Goal: Book appointment/travel/reservation

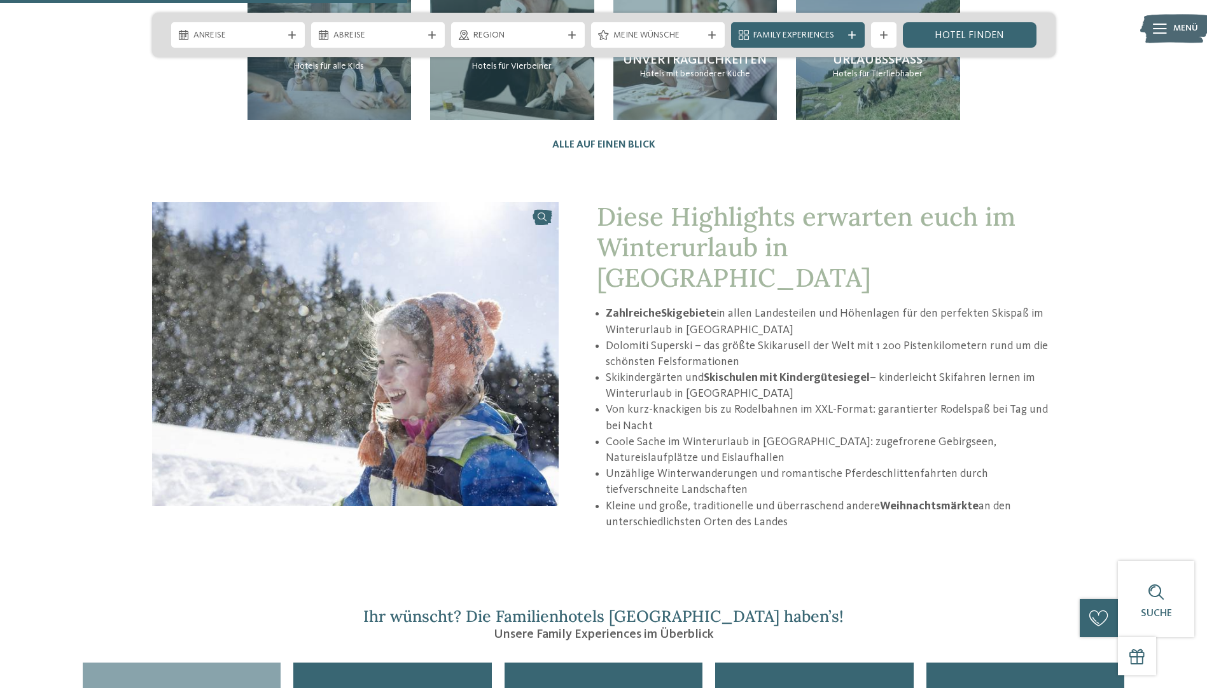
scroll to position [1590, 0]
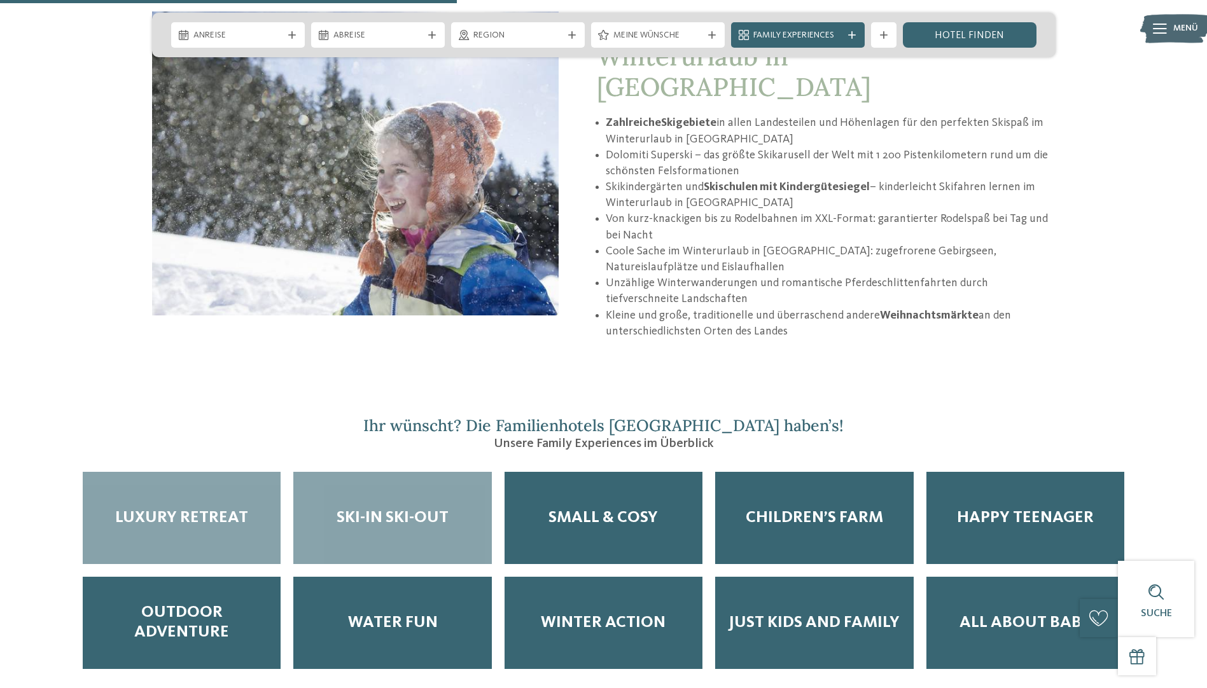
click at [450, 479] on div "Ski-in Ski-out" at bounding box center [392, 518] width 198 height 92
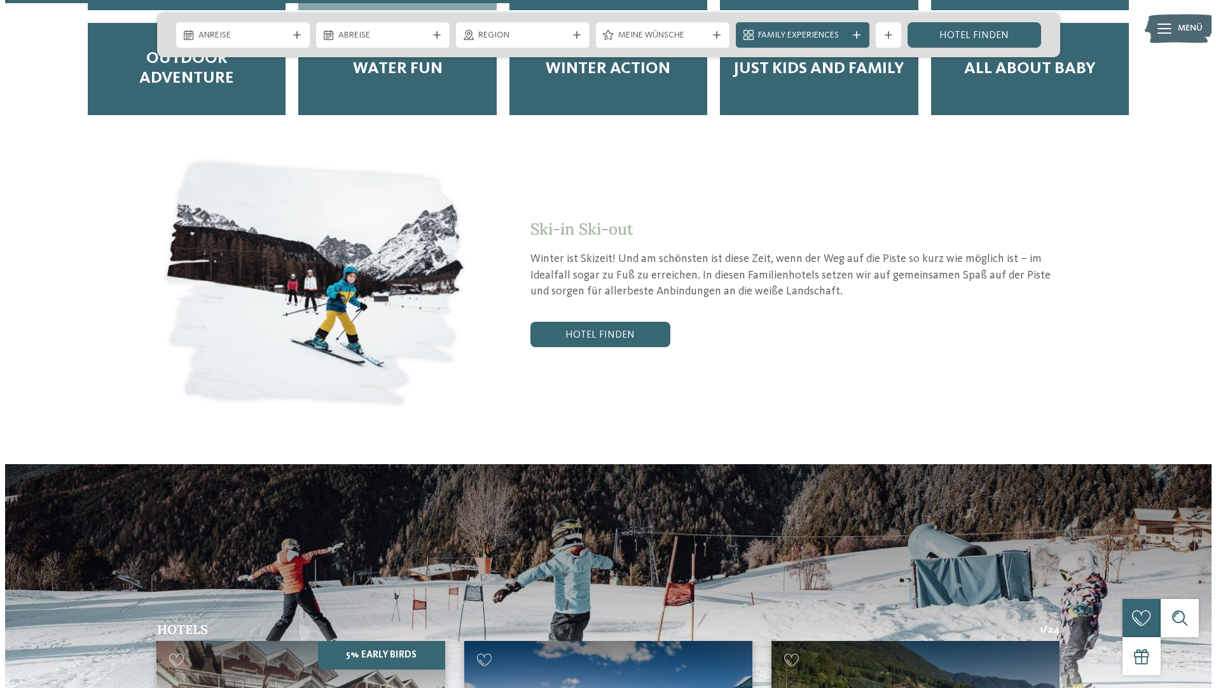
scroll to position [1908, 0]
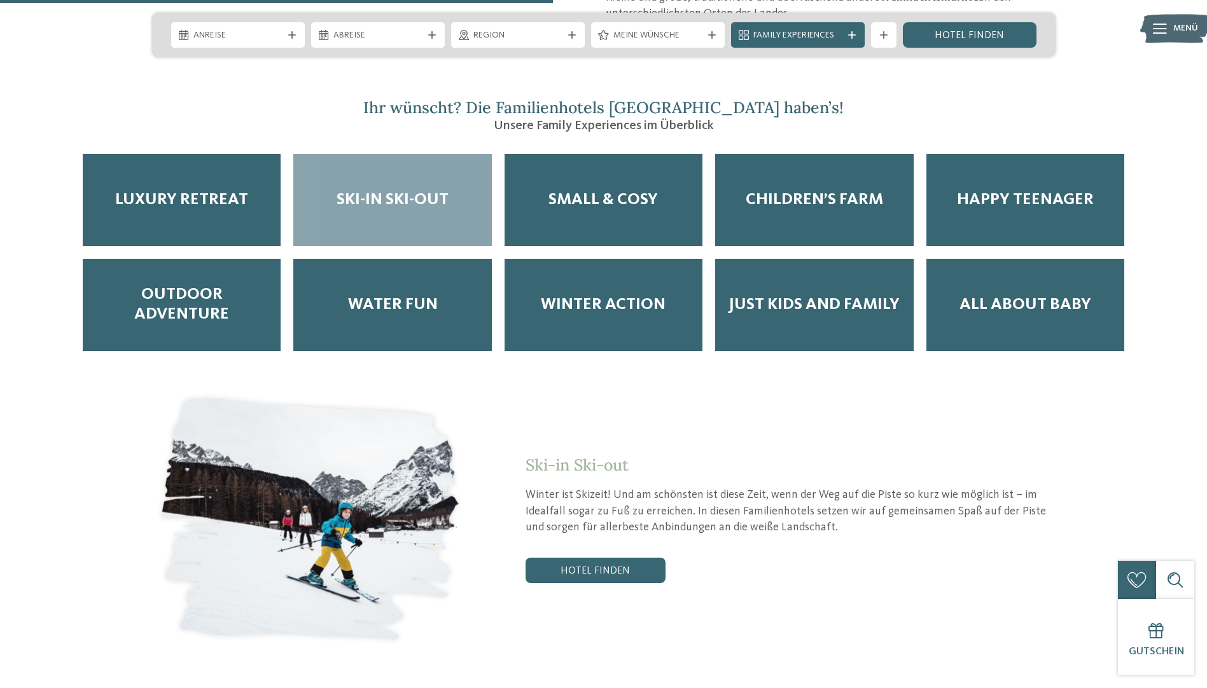
click at [1181, 40] on div "Menü" at bounding box center [1185, 29] width 25 height 32
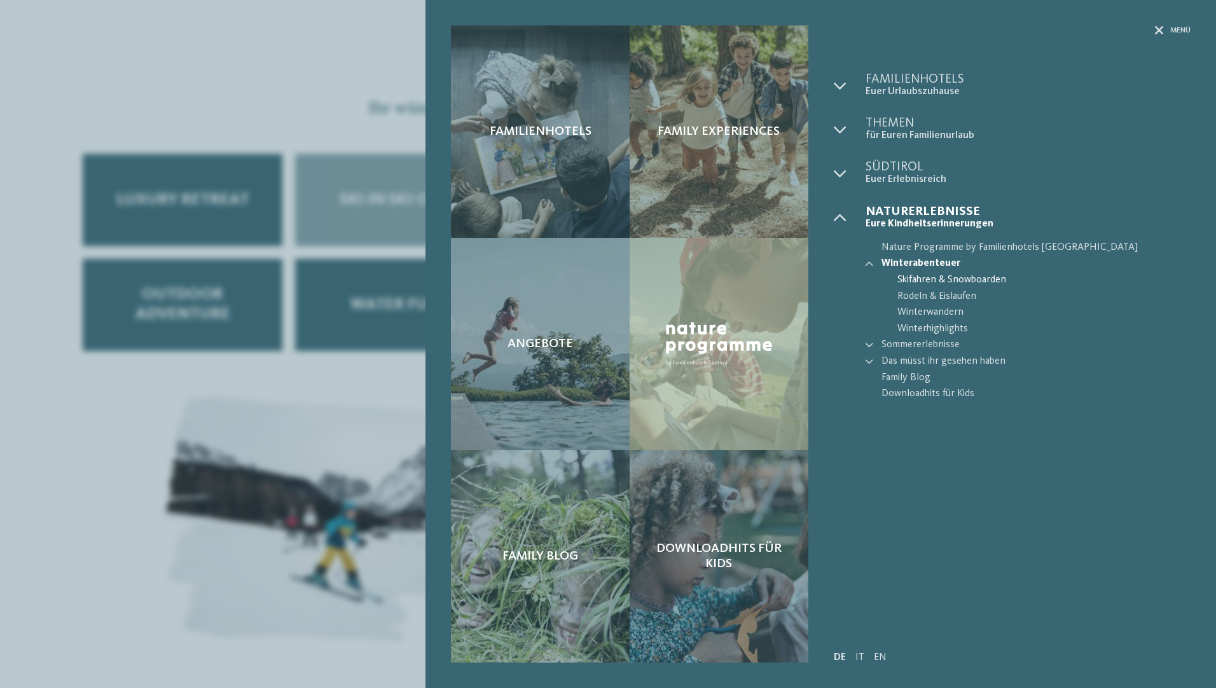
click at [952, 279] on span "Skifahren & Snowboarden" at bounding box center [1044, 280] width 293 height 17
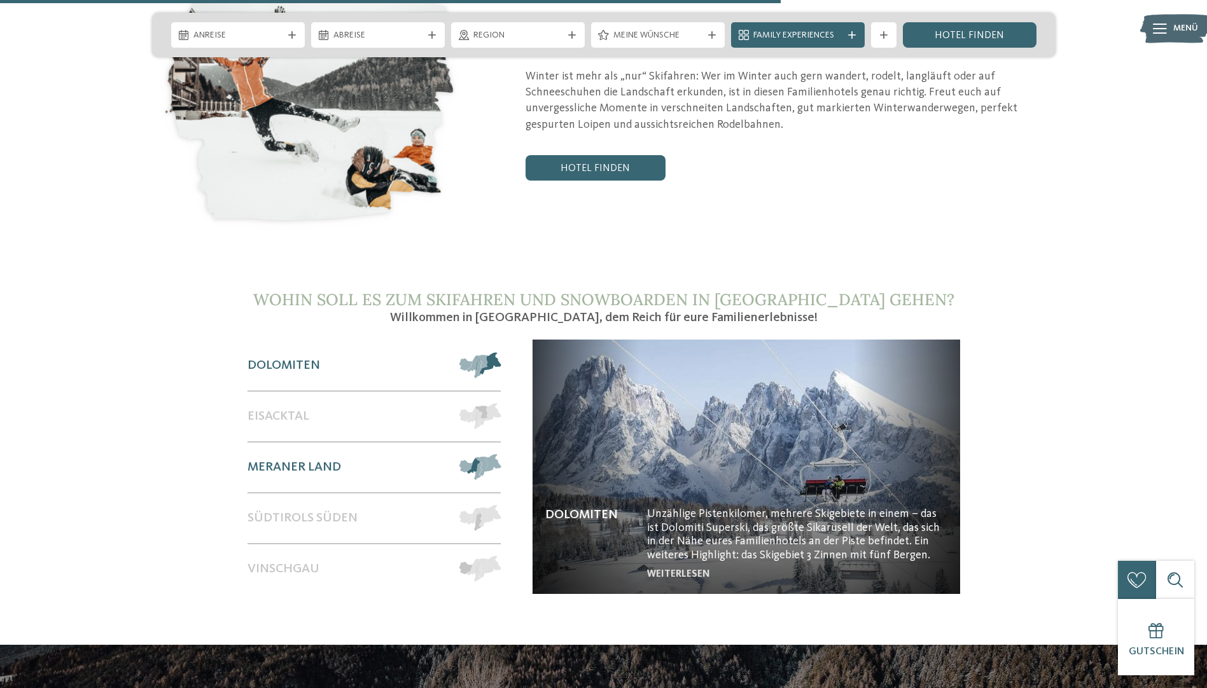
click at [300, 443] on div "Meraner Land" at bounding box center [347, 468] width 200 height 50
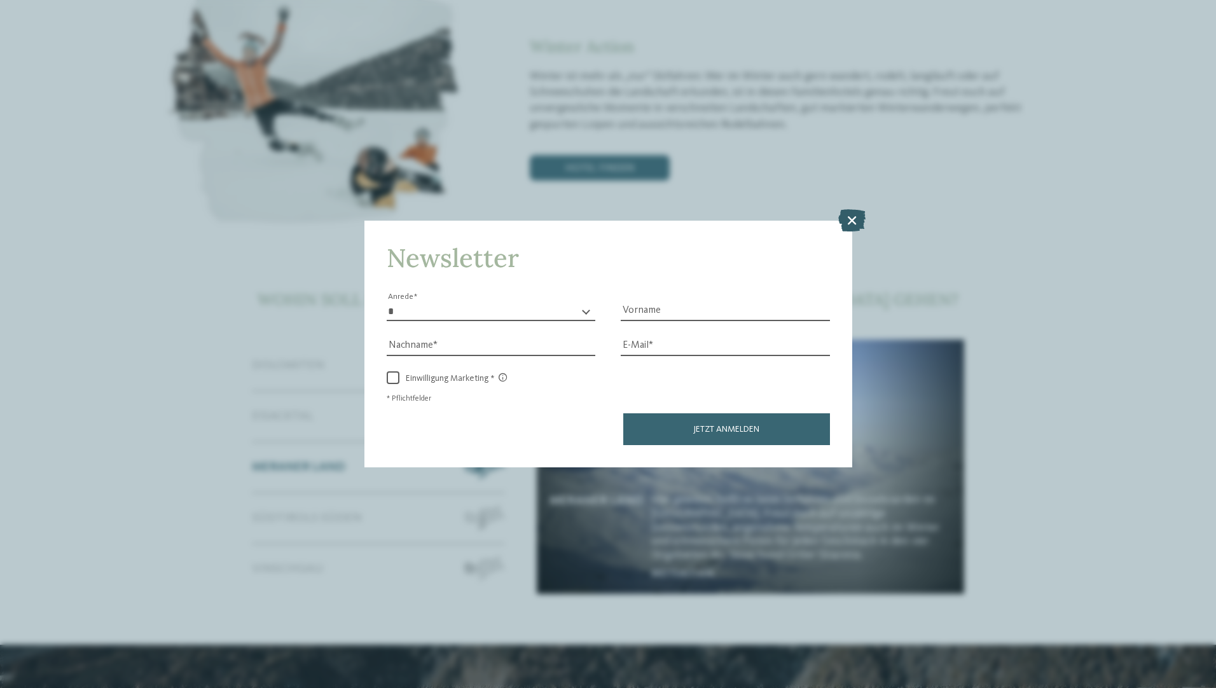
click at [844, 226] on icon at bounding box center [851, 220] width 27 height 22
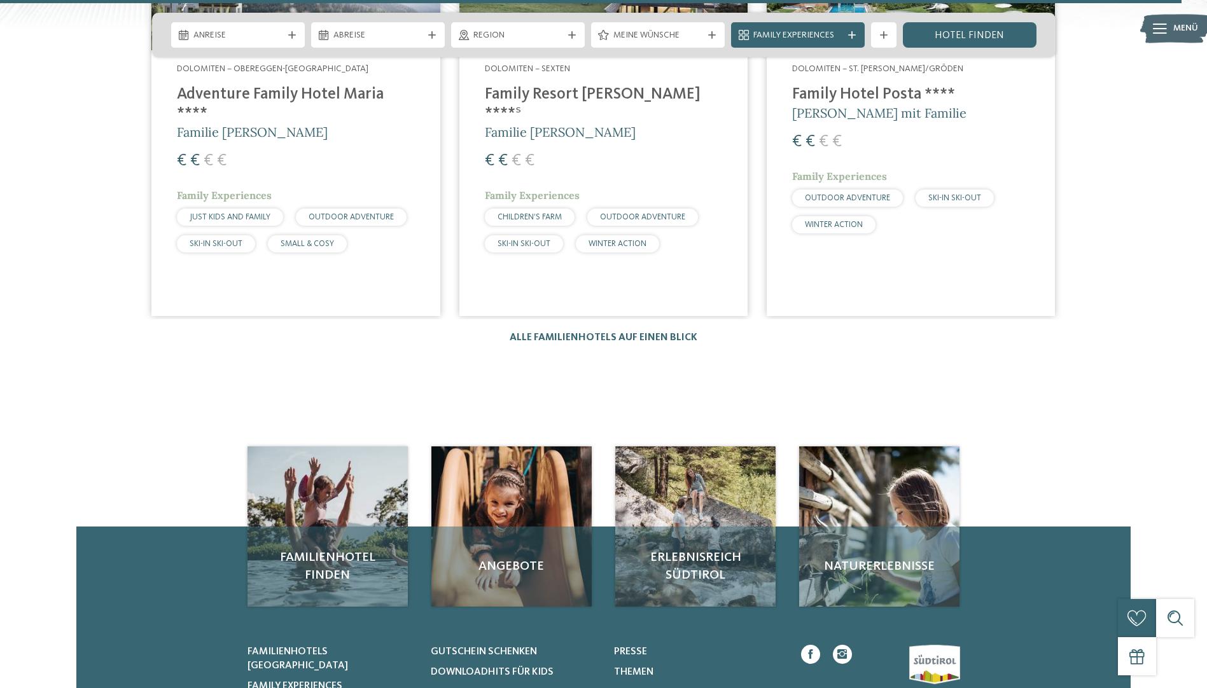
scroll to position [3371, 0]
